Goal: Transaction & Acquisition: Purchase product/service

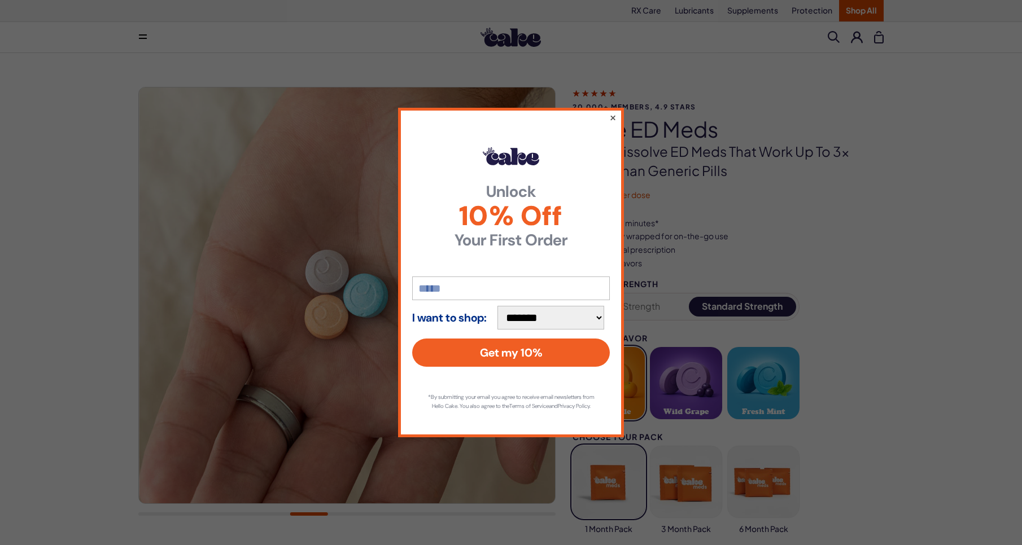
click at [615, 113] on button "×" at bounding box center [612, 118] width 7 height 14
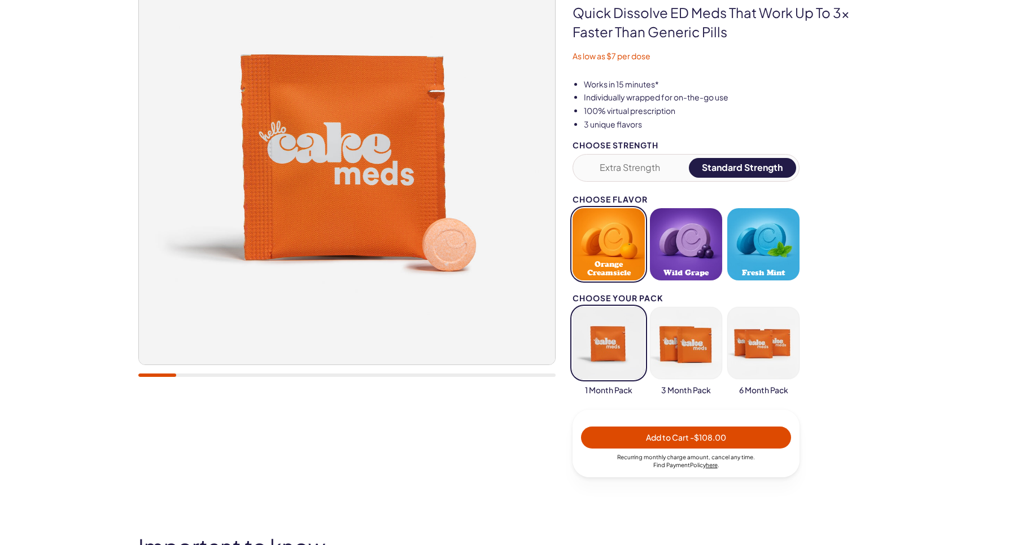
scroll to position [113, 0]
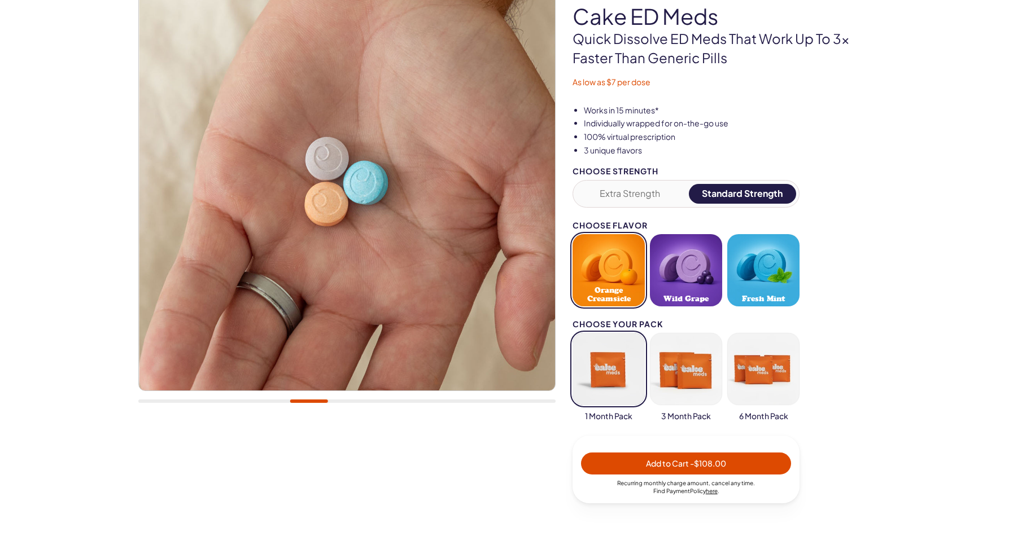
click at [636, 192] on button "Extra Strength" at bounding box center [630, 194] width 108 height 20
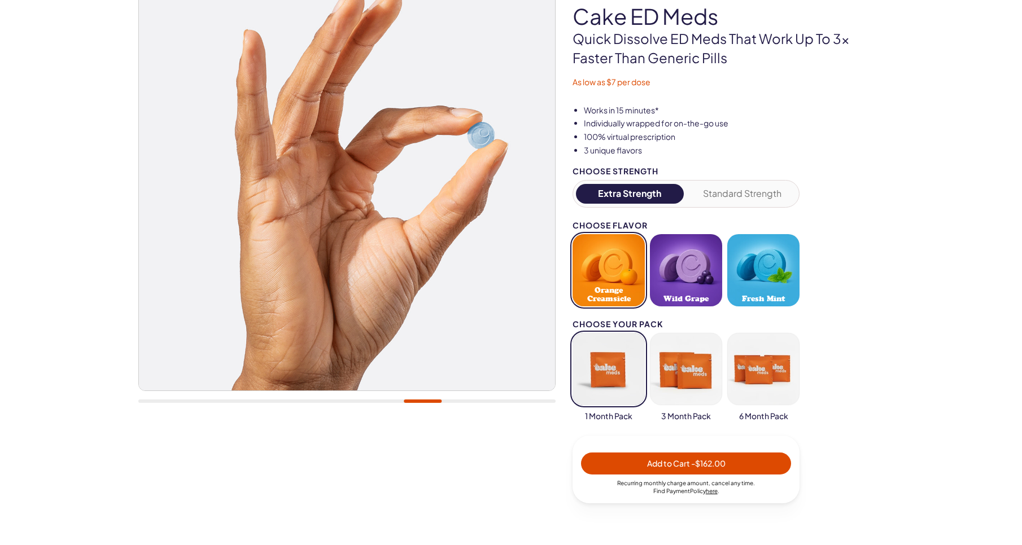
click at [761, 272] on button "Fresh Mint" at bounding box center [763, 270] width 72 height 72
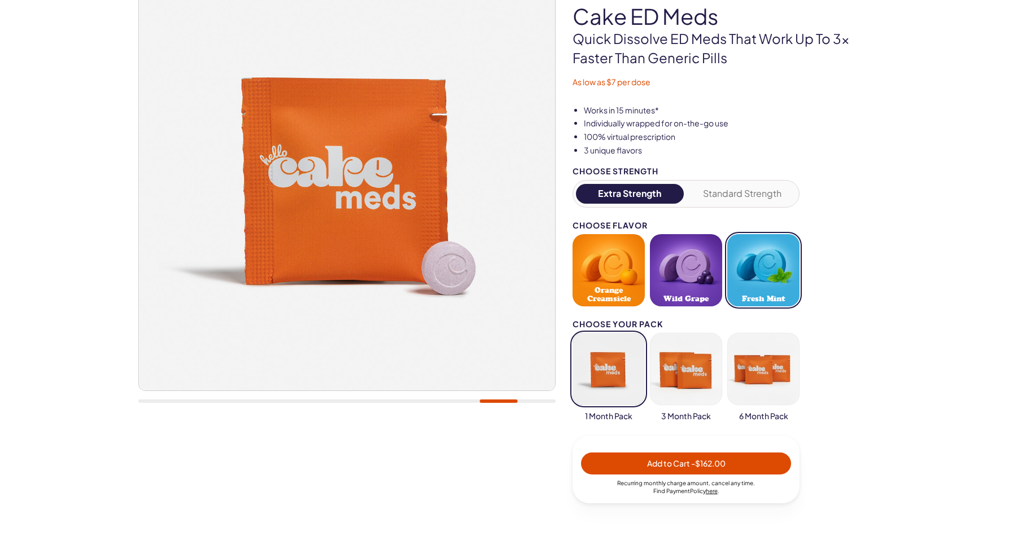
click at [606, 365] on button "button" at bounding box center [608, 369] width 72 height 72
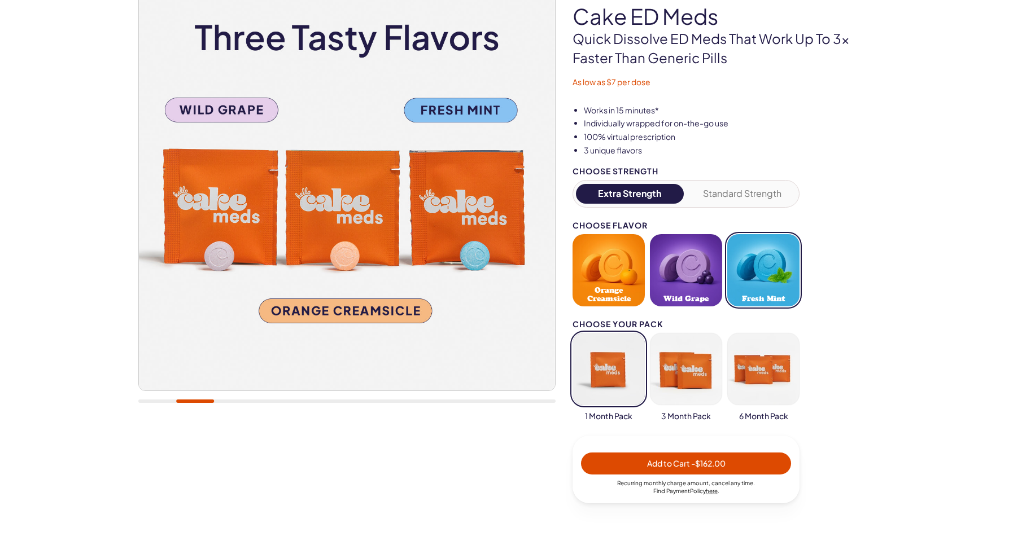
click at [683, 369] on button "button" at bounding box center [686, 369] width 72 height 72
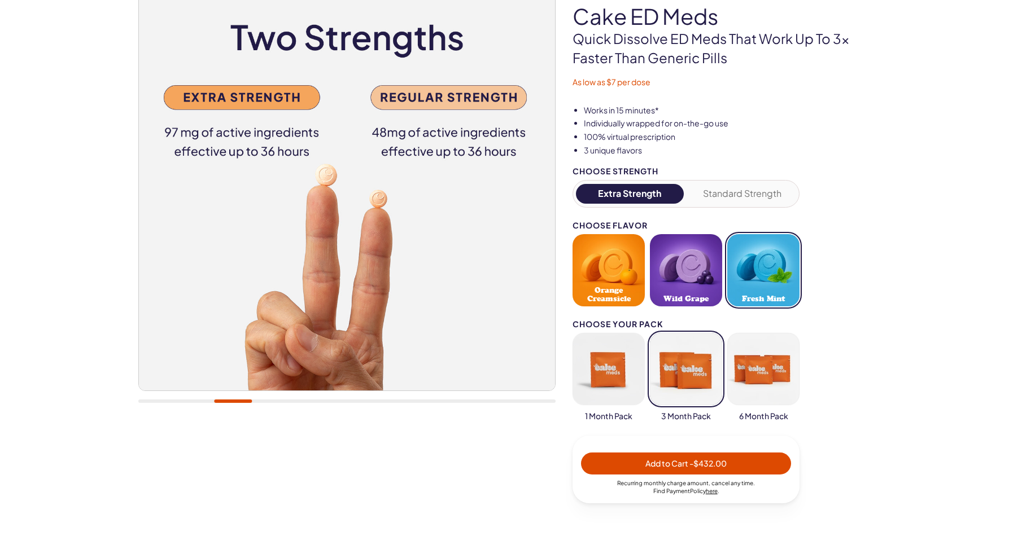
click at [610, 371] on button "button" at bounding box center [608, 369] width 72 height 72
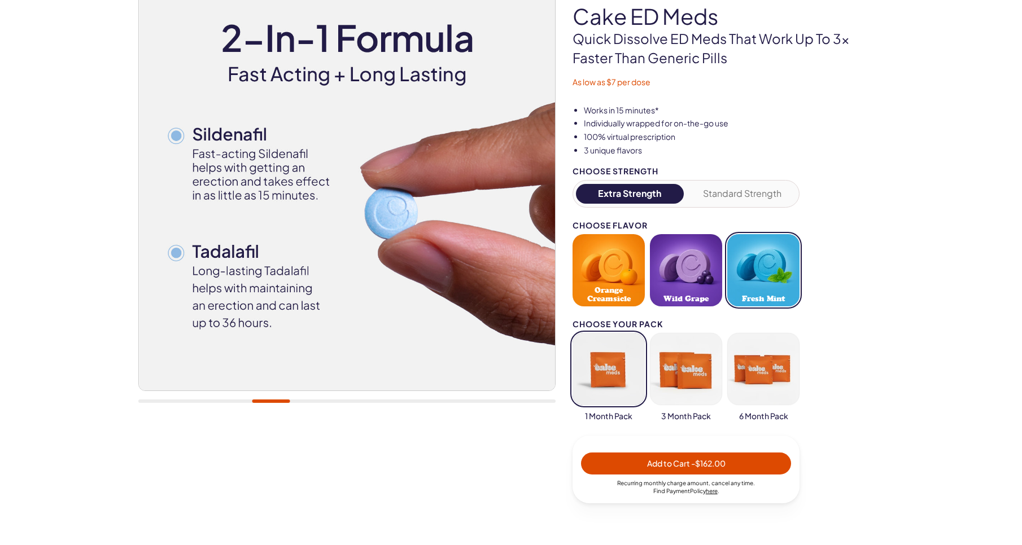
click at [747, 189] on button "Standard Strength" at bounding box center [743, 194] width 108 height 20
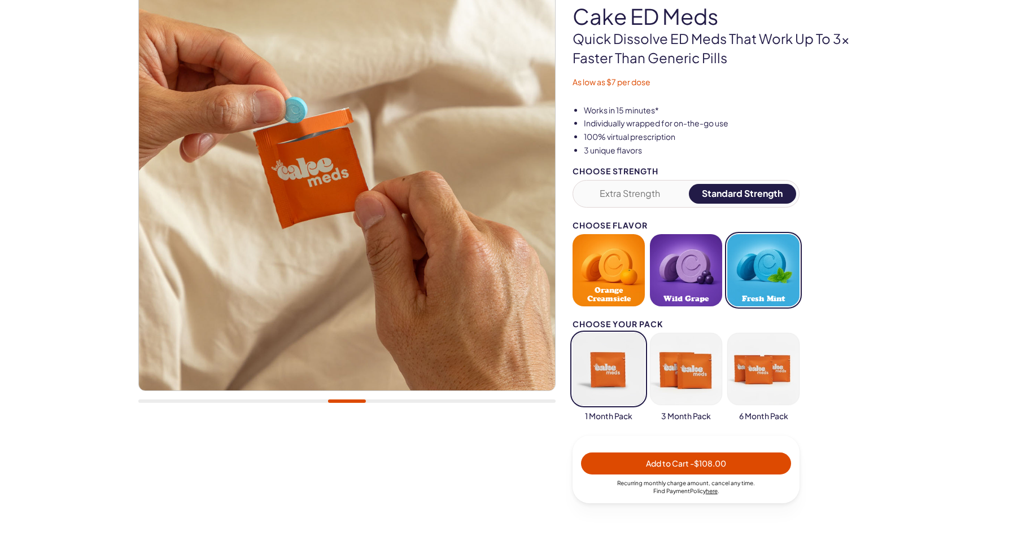
click at [641, 189] on button "Extra Strength" at bounding box center [630, 194] width 108 height 20
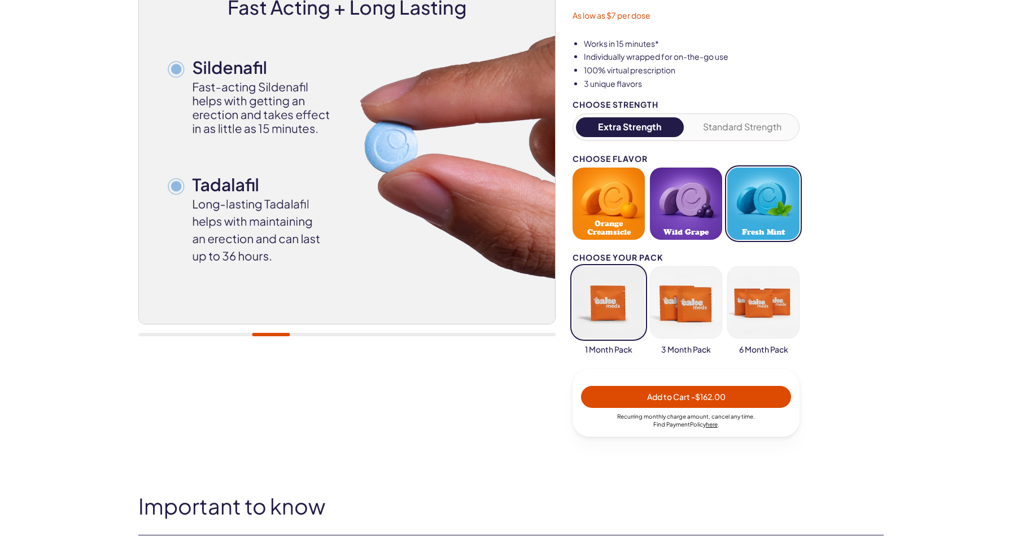
scroll to position [169, 0]
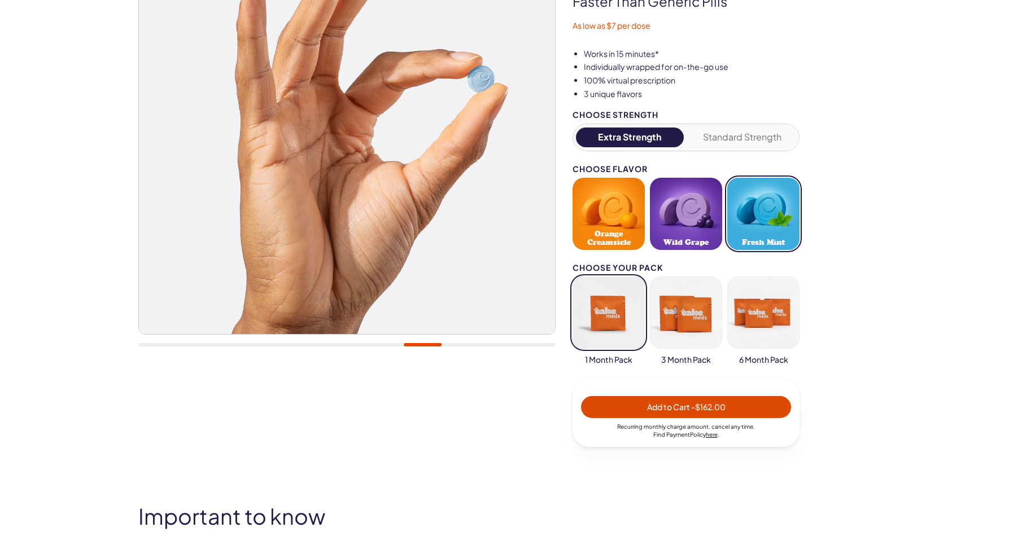
click at [733, 135] on button "Standard Strength" at bounding box center [743, 138] width 108 height 20
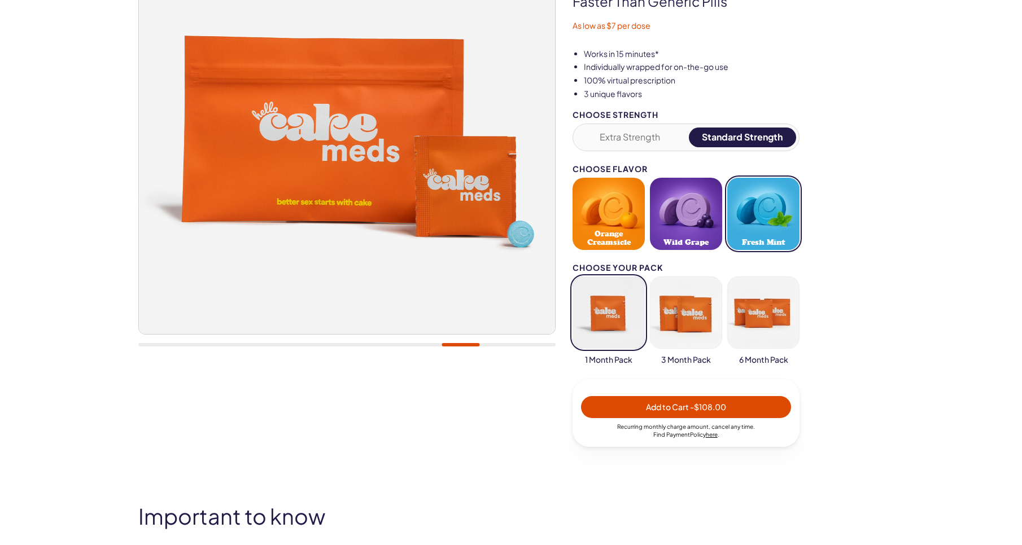
click at [601, 218] on button "Orange Creamsicle" at bounding box center [608, 214] width 72 height 72
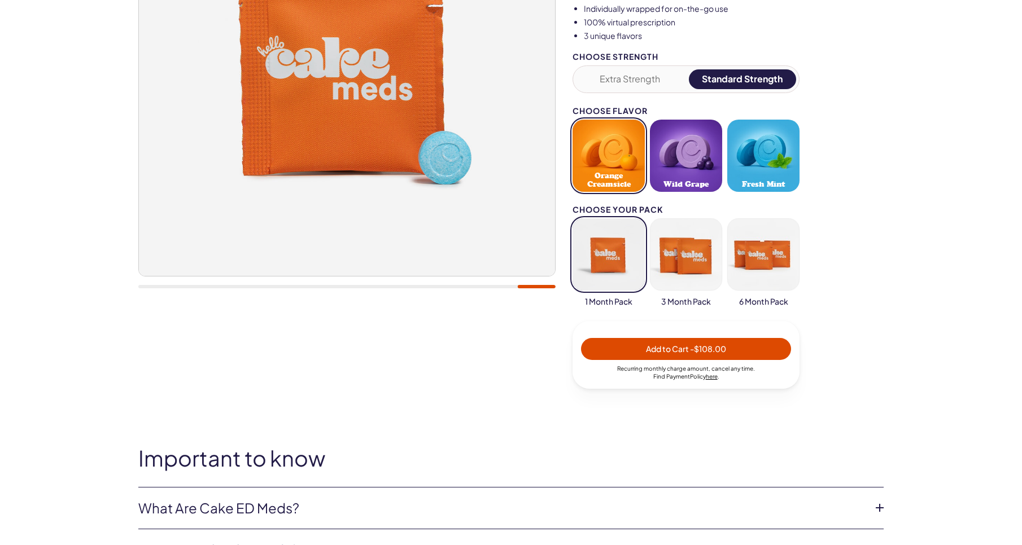
scroll to position [226, 0]
